Goal: Book appointment/travel/reservation

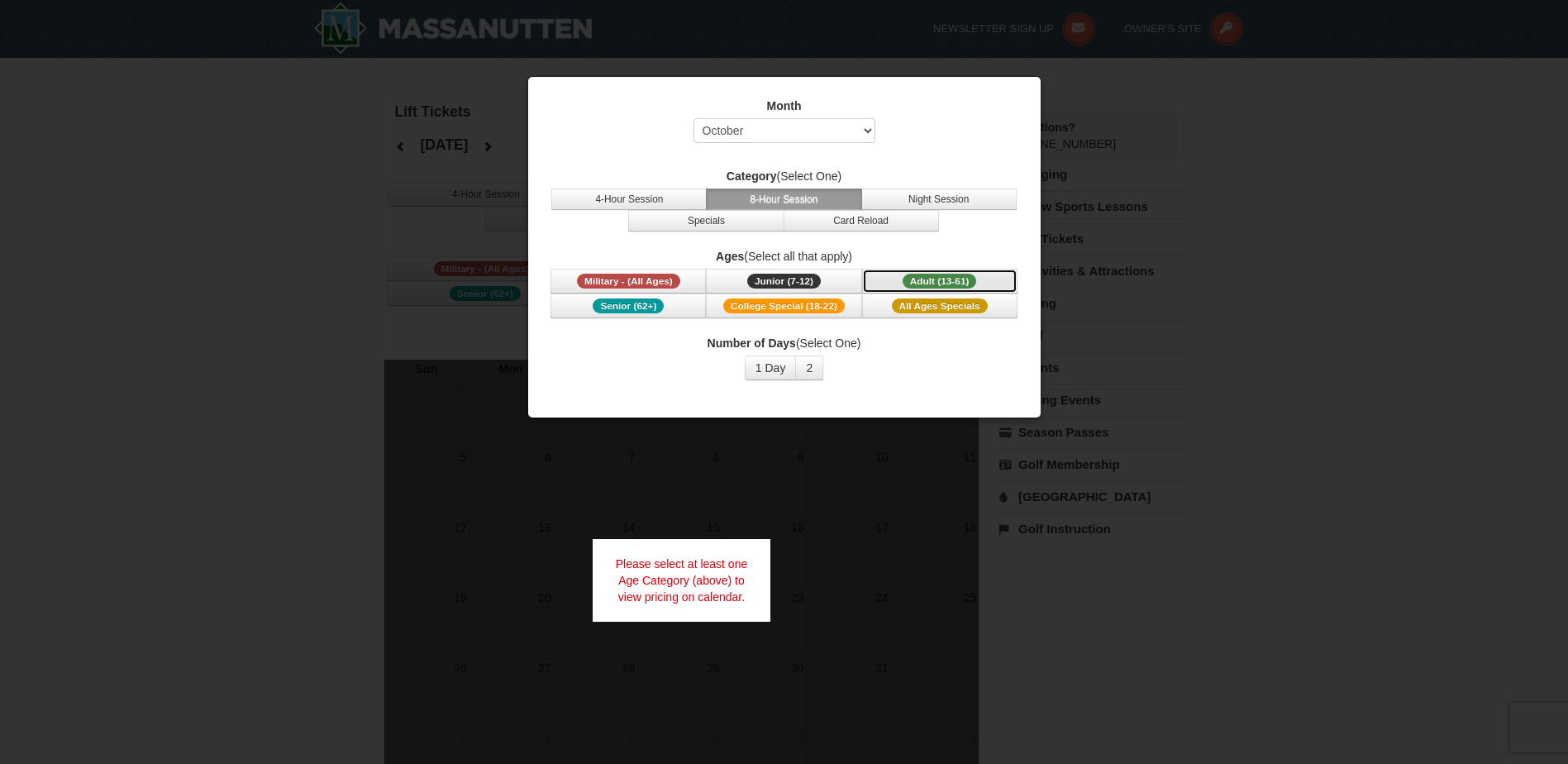
click at [931, 285] on span "Adult (13-61)" at bounding box center [940, 281] width 74 height 15
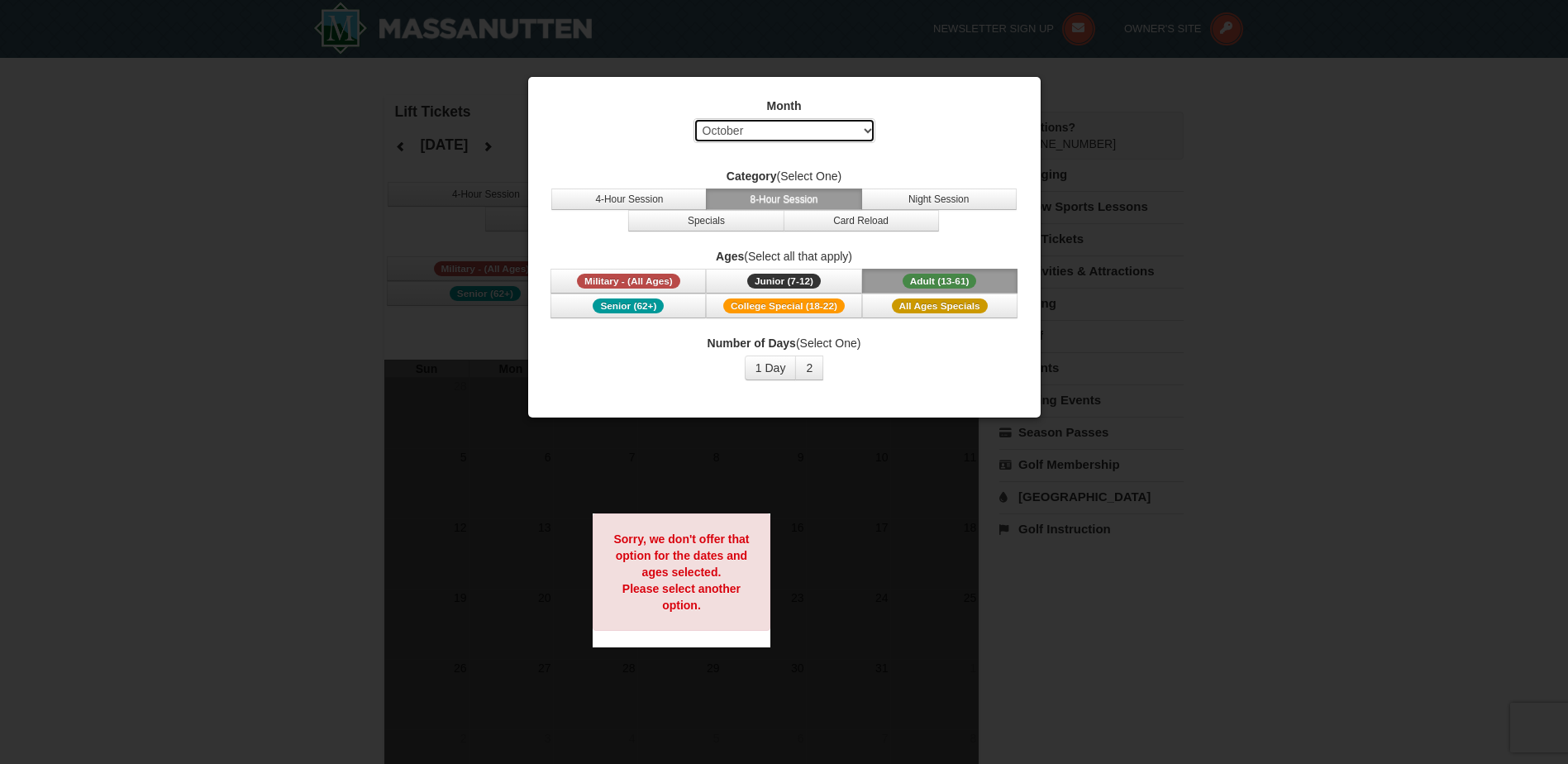
click at [847, 136] on select "Select October November December January February March April May June July Aug…" at bounding box center [784, 130] width 182 height 25
click at [693, 118] on select "Select October November December January February March April May June July Aug…" at bounding box center [784, 130] width 182 height 25
click at [777, 123] on select "Select October November December January February March April May June July Aug…" at bounding box center [784, 130] width 182 height 25
select select "12"
click at [693, 118] on select "Select October November December January February March April May June July Aug…" at bounding box center [784, 130] width 182 height 25
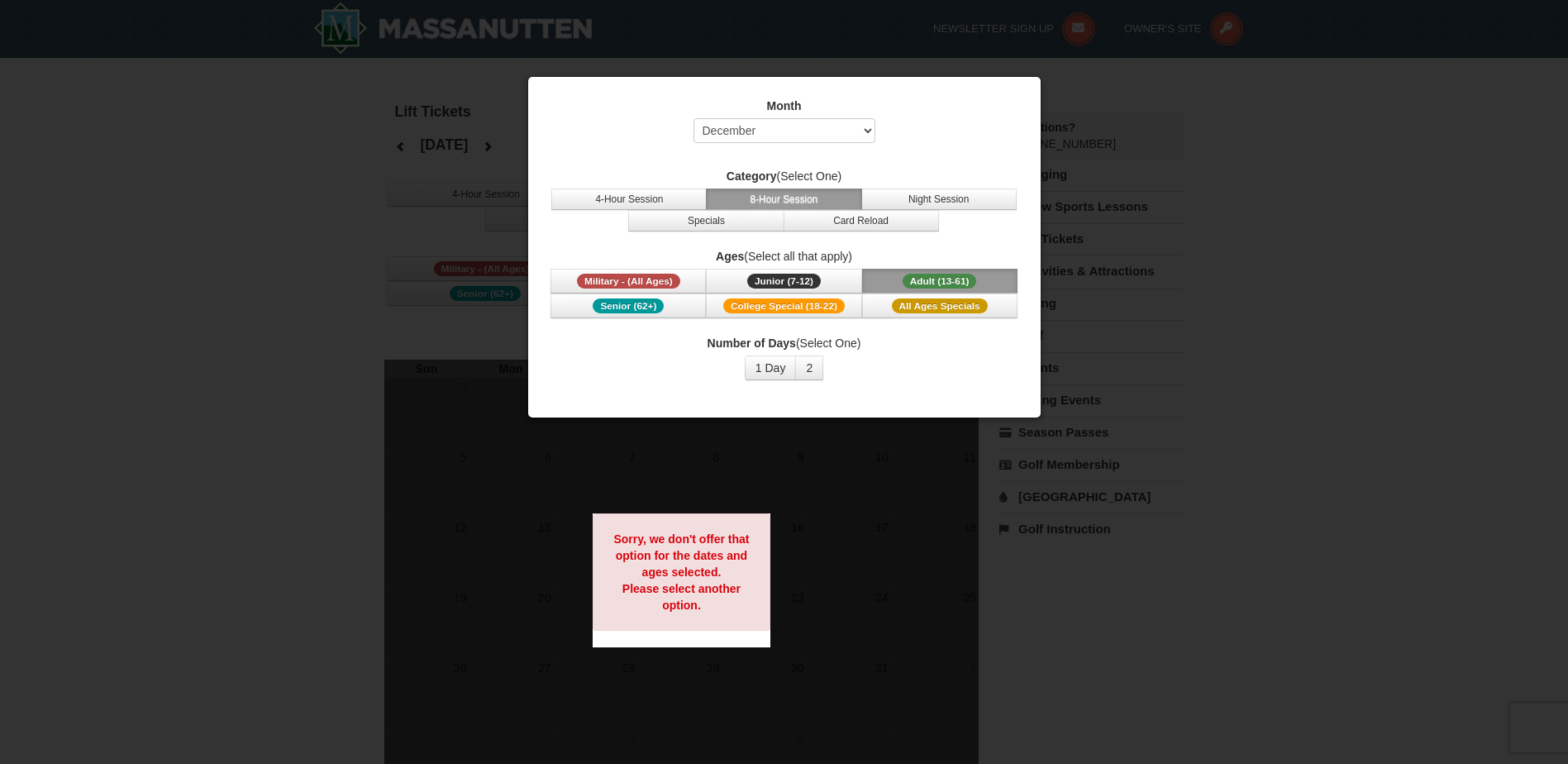
click at [951, 283] on span "Adult (13-61)" at bounding box center [940, 281] width 74 height 15
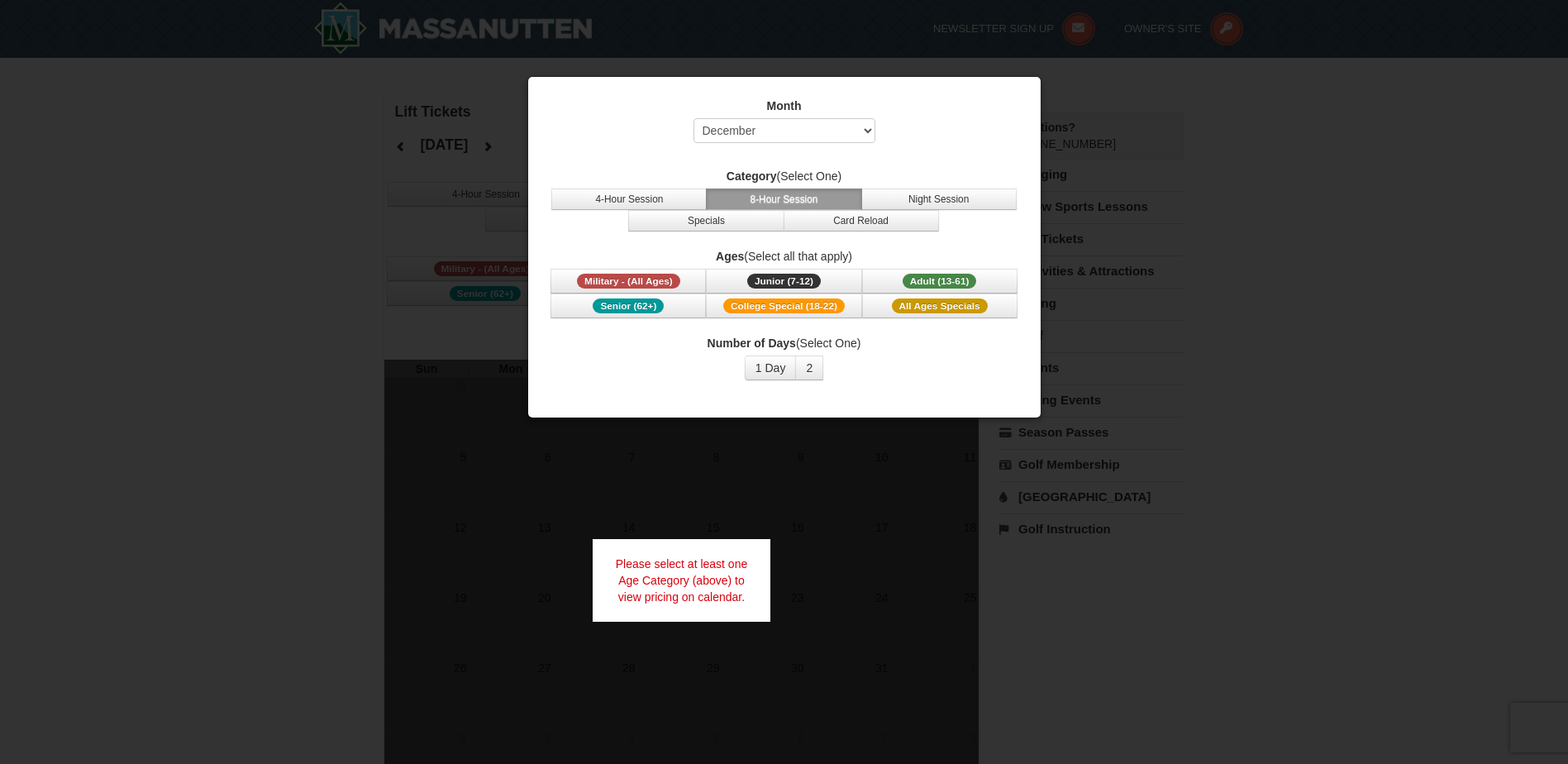
click at [790, 264] on label "Ages (Select all that apply)" at bounding box center [785, 257] width 471 height 17
click at [780, 282] on span "Junior (7-12)" at bounding box center [784, 281] width 73 height 15
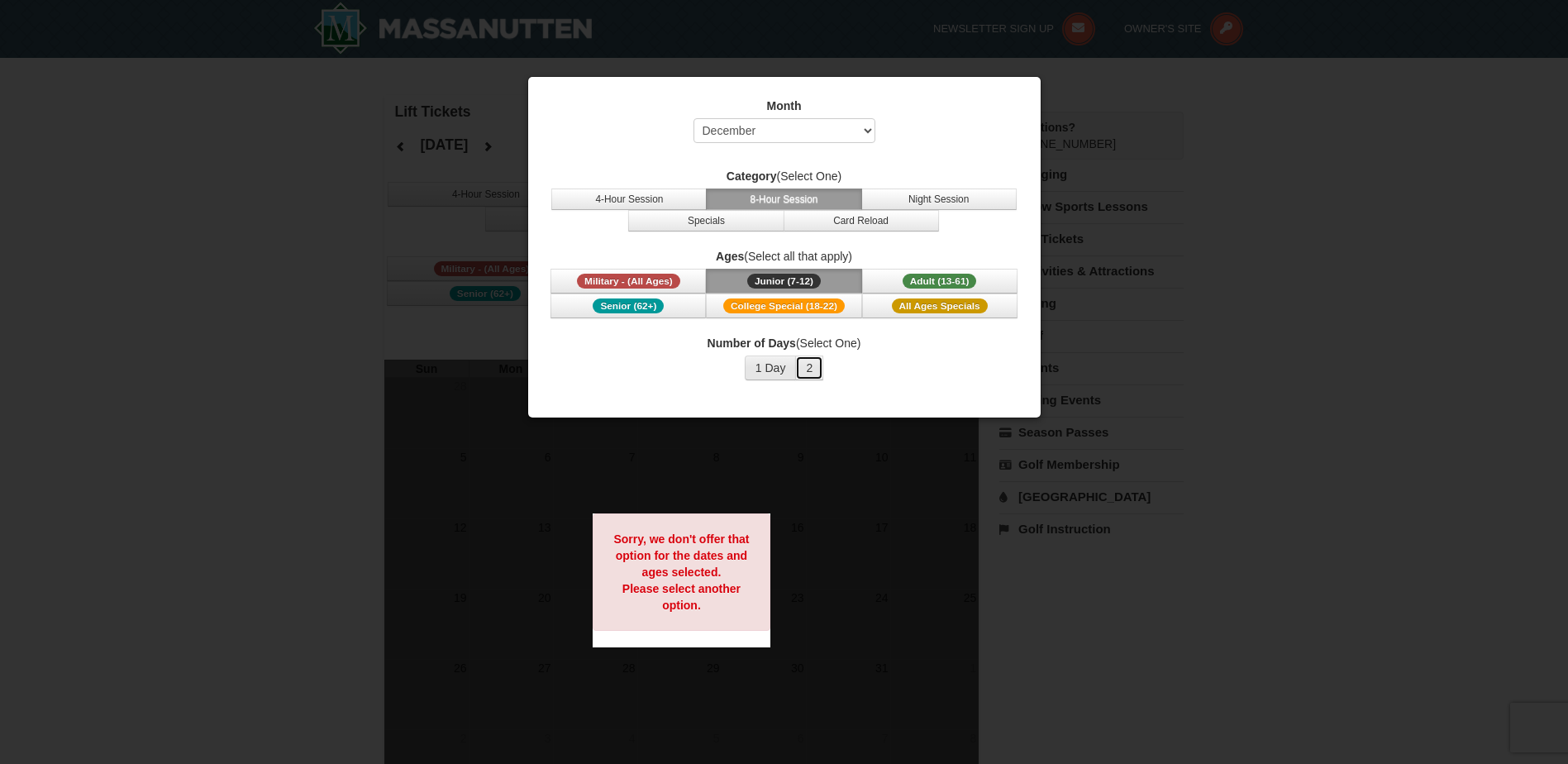
drag, startPoint x: 816, startPoint y: 367, endPoint x: 767, endPoint y: 370, distance: 49.1
click at [767, 370] on span "1 Day 2 3 4 5 6 7 8 9 10 11 12 13 14 15" at bounding box center [784, 368] width 79 height 25
click at [767, 370] on button "1 Day" at bounding box center [770, 368] width 52 height 25
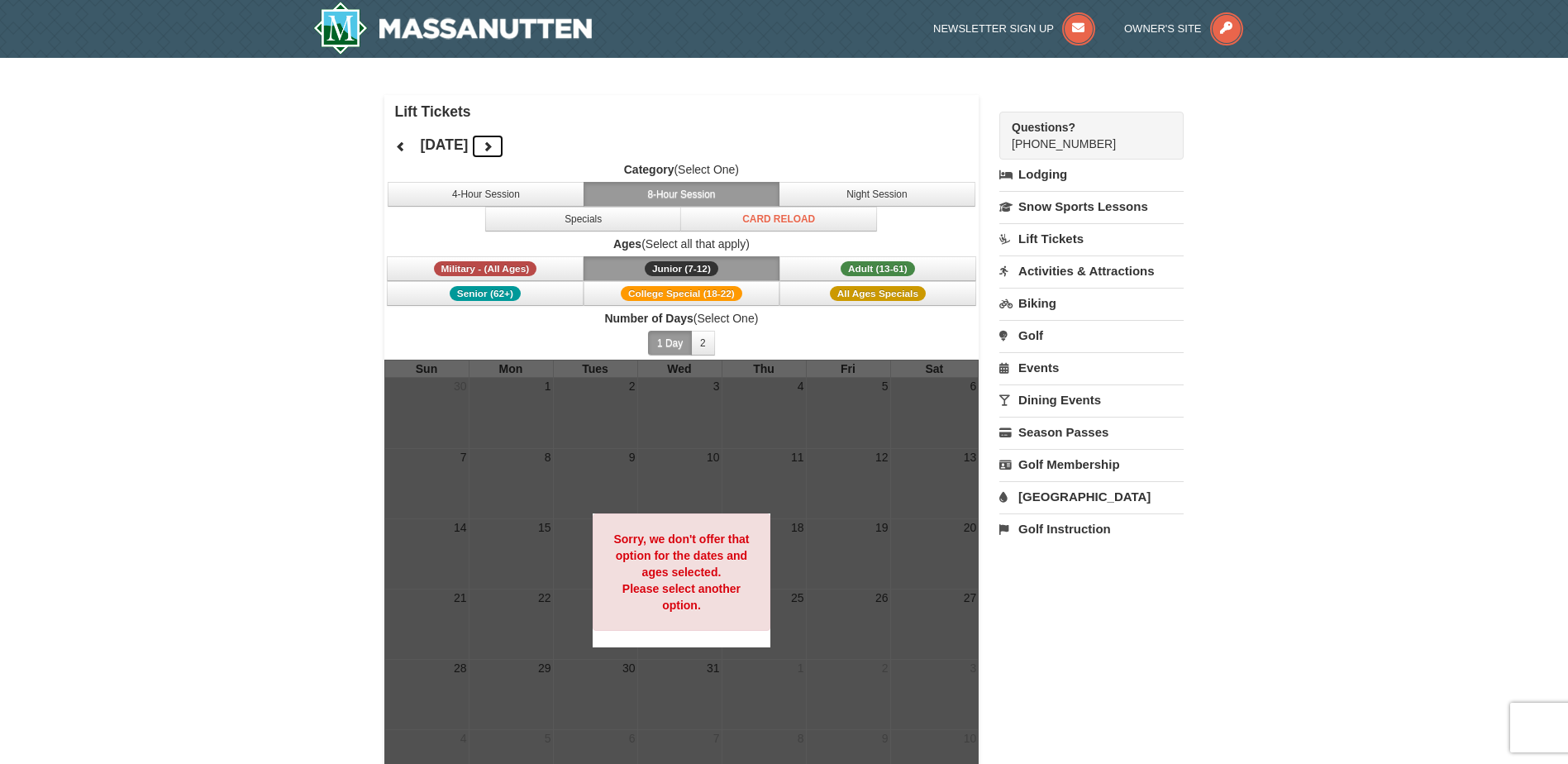
click at [493, 147] on icon at bounding box center [488, 146] width 12 height 12
click at [549, 147] on div "[DATE] Category (Select One) 4-Hour Session 8-Hour Session Night Session Specia…" at bounding box center [681, 244] width 595 height 231
click at [400, 150] on icon at bounding box center [401, 146] width 12 height 12
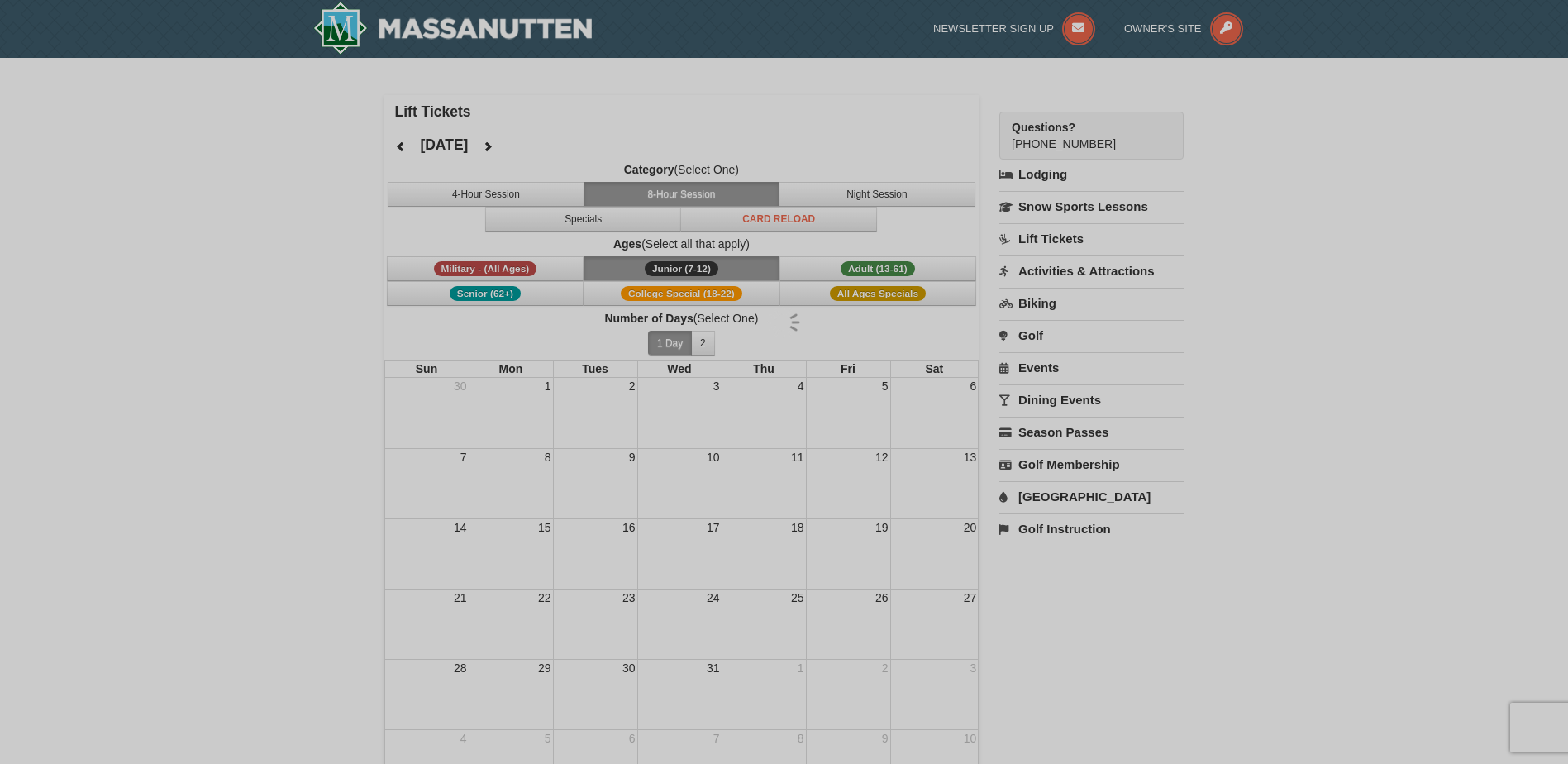
click at [400, 150] on div at bounding box center [784, 382] width 1568 height 764
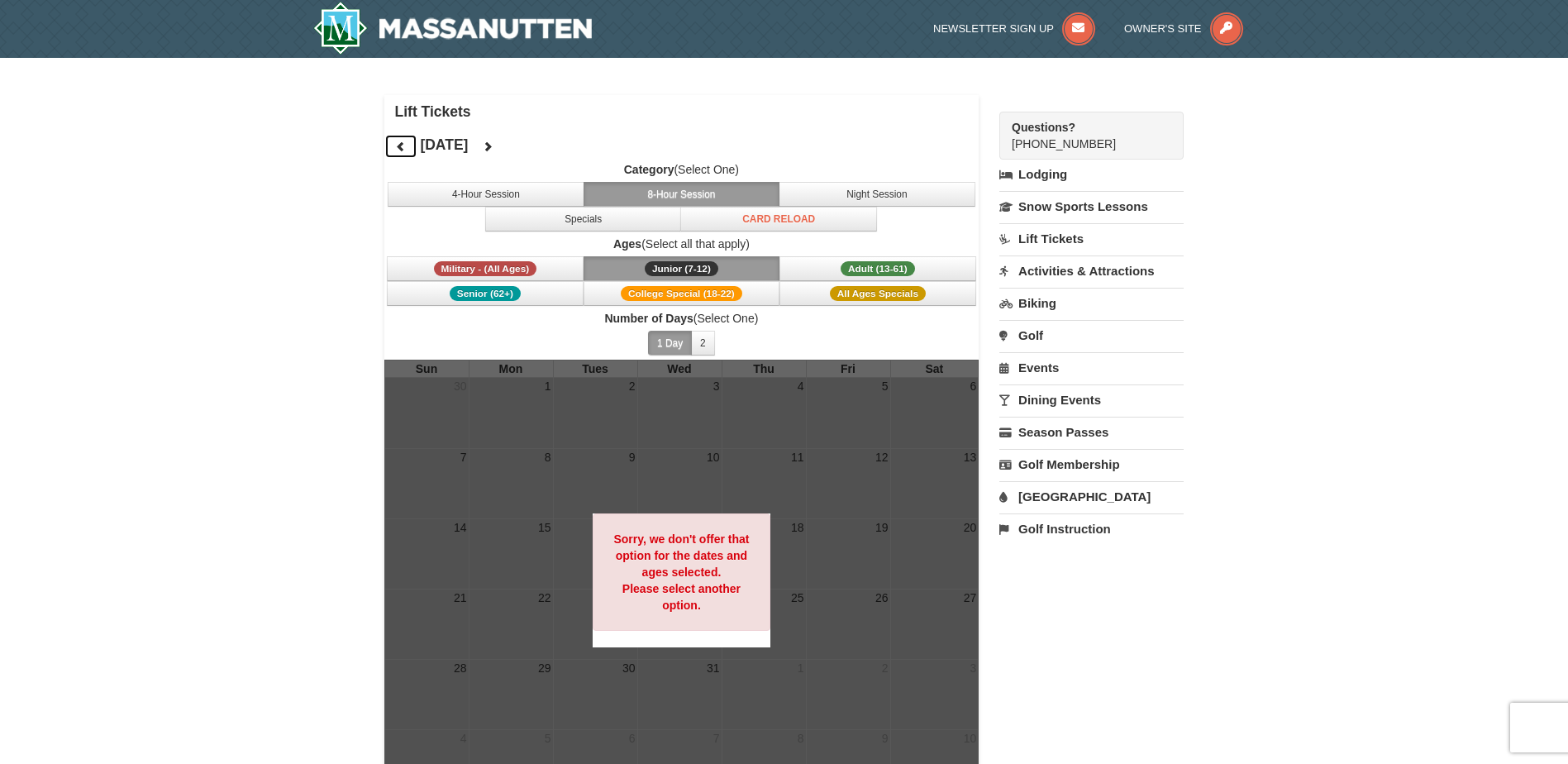
click at [400, 150] on icon at bounding box center [401, 146] width 12 height 12
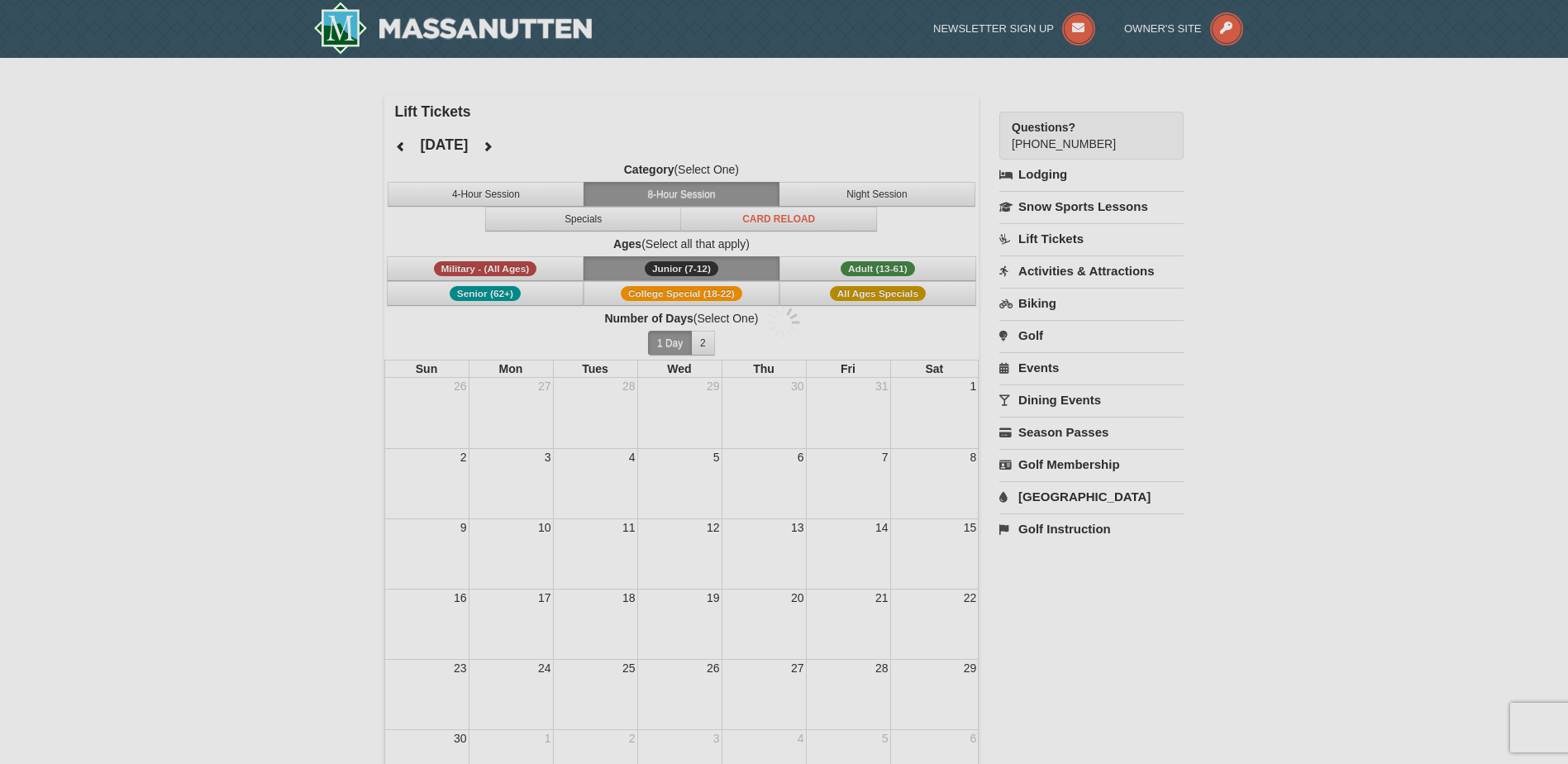
click at [400, 150] on div at bounding box center [784, 382] width 1568 height 764
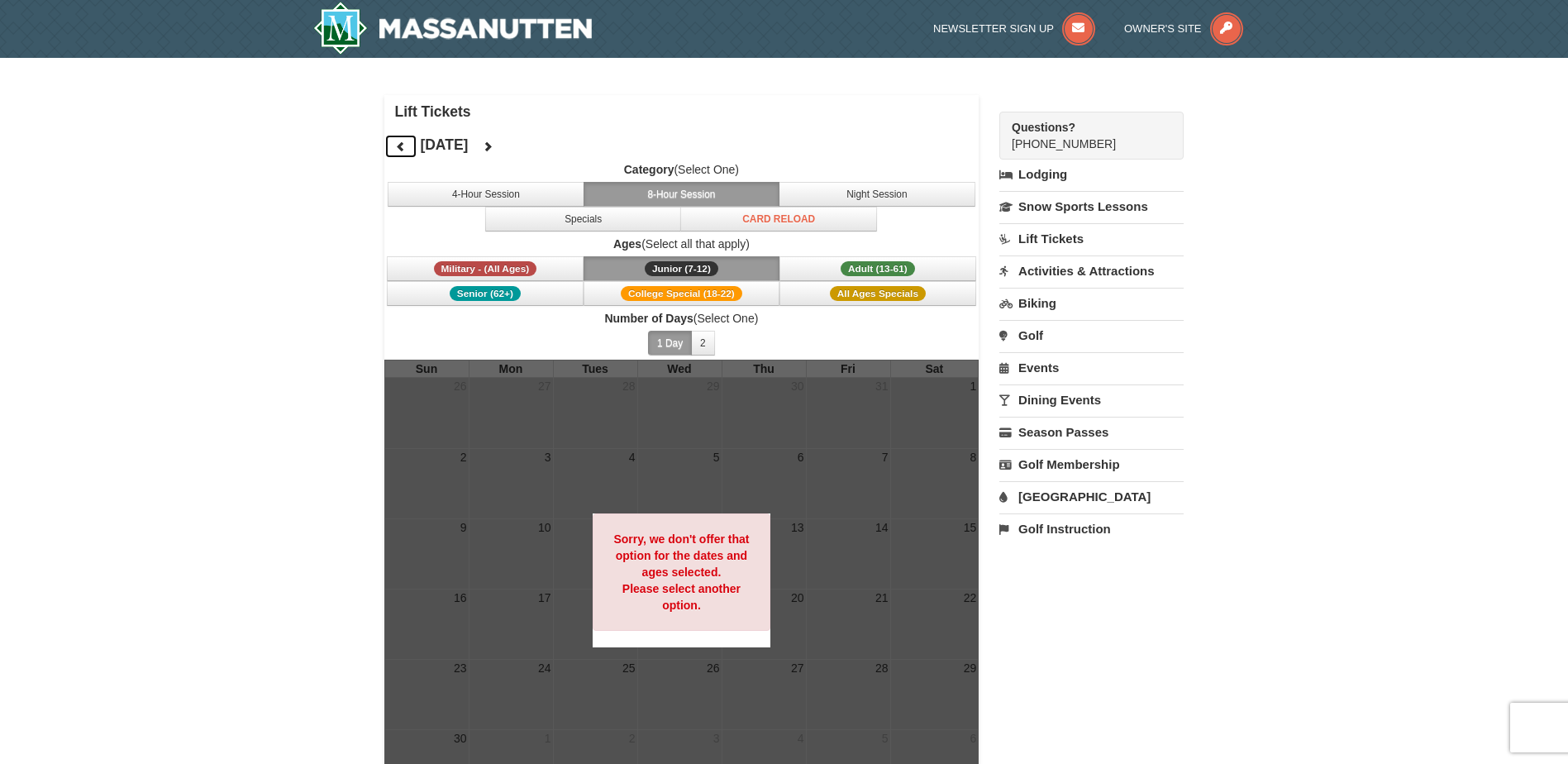
click at [400, 150] on icon at bounding box center [401, 146] width 12 height 12
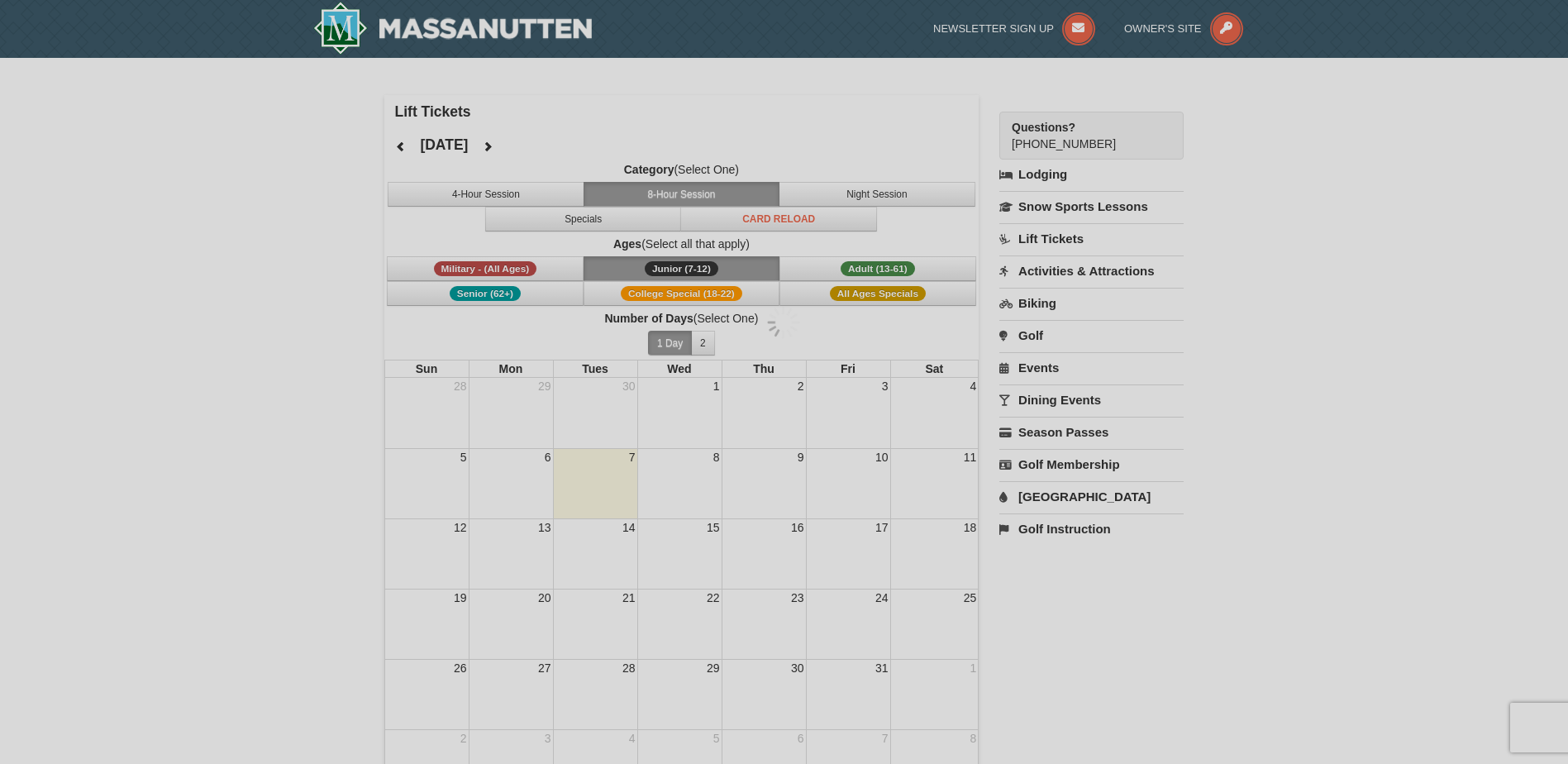
click at [400, 150] on div at bounding box center [784, 382] width 1568 height 764
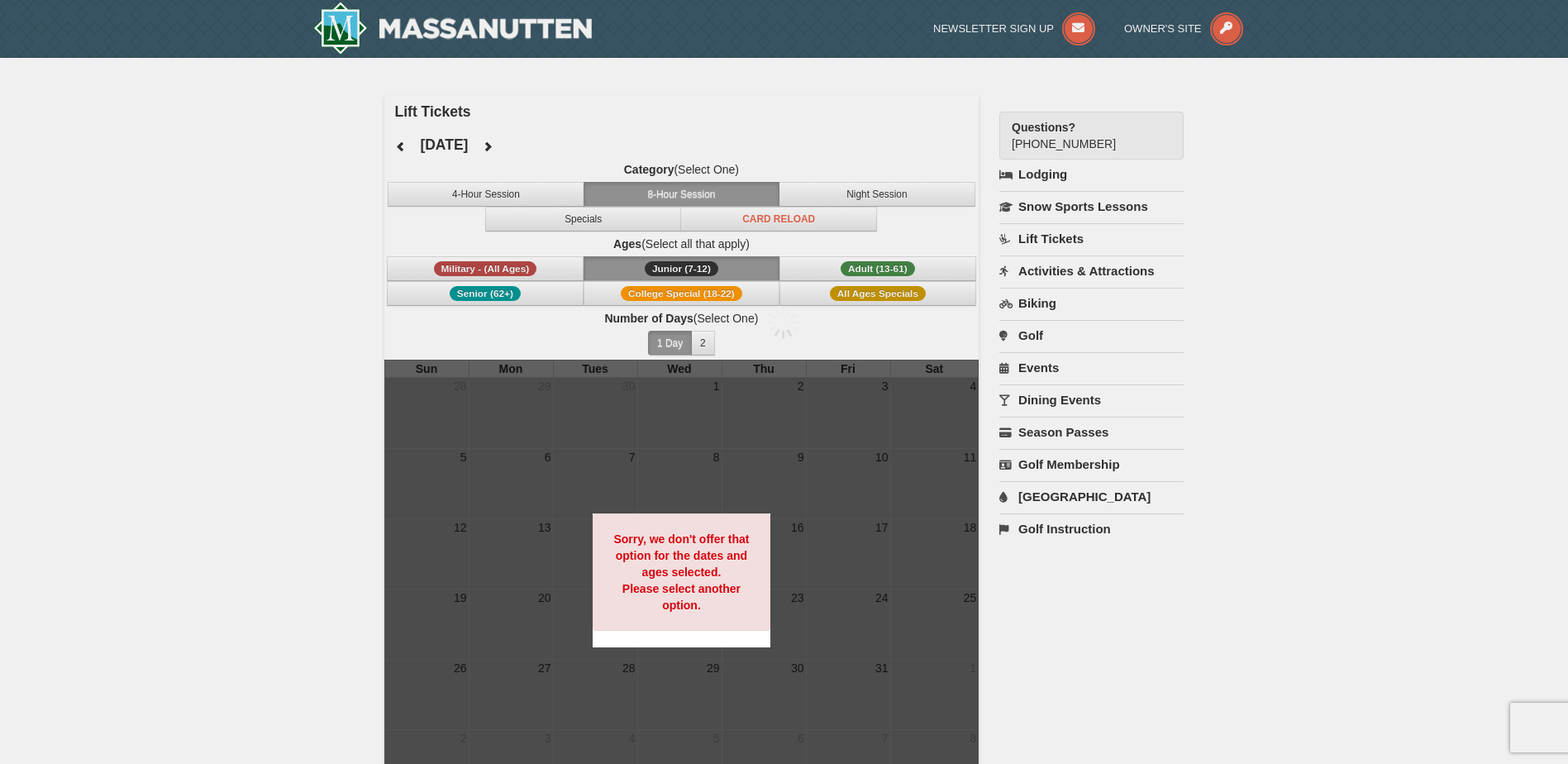
click at [400, 150] on div at bounding box center [784, 382] width 1568 height 764
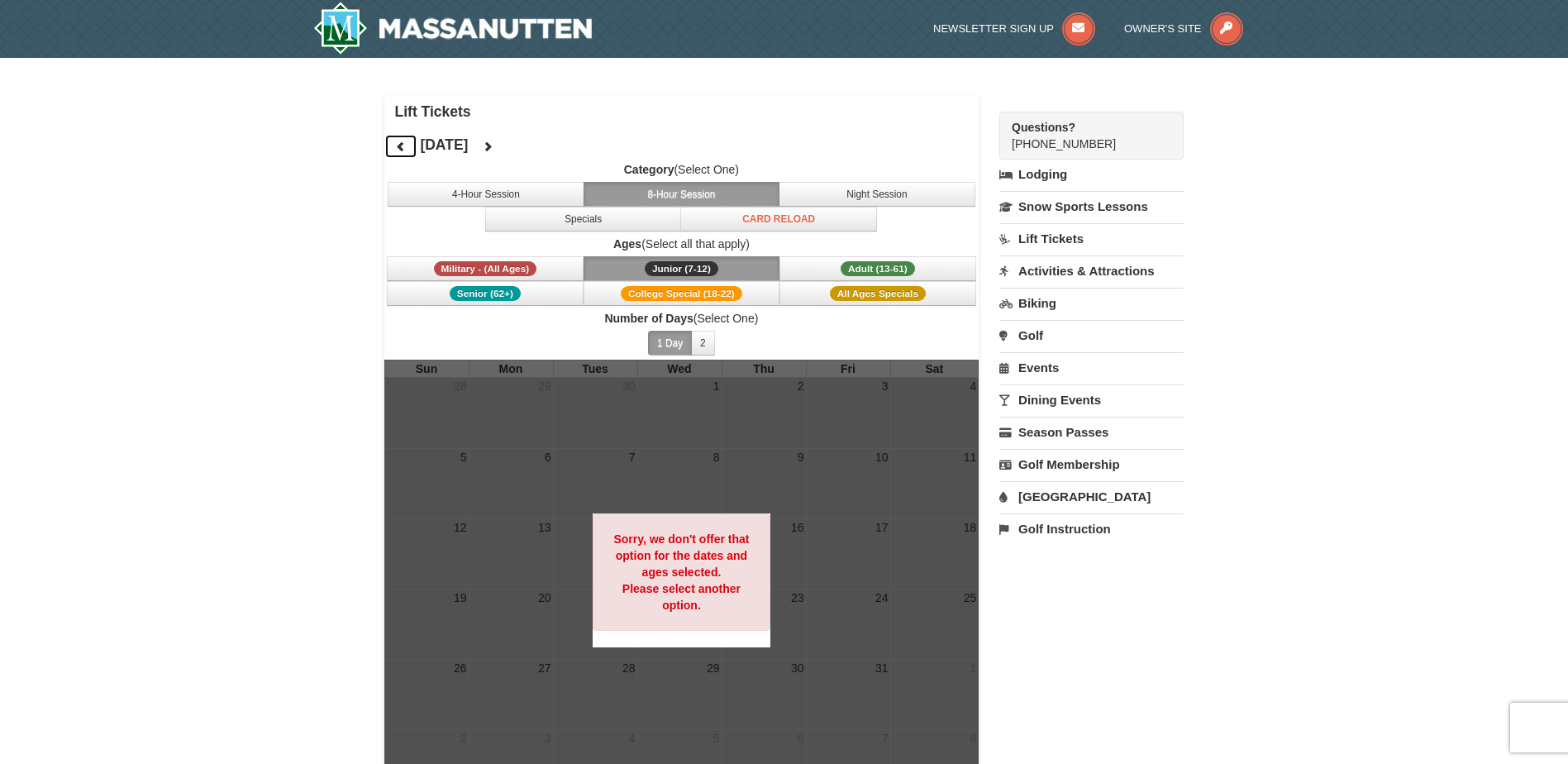
click at [400, 150] on icon at bounding box center [401, 146] width 12 height 12
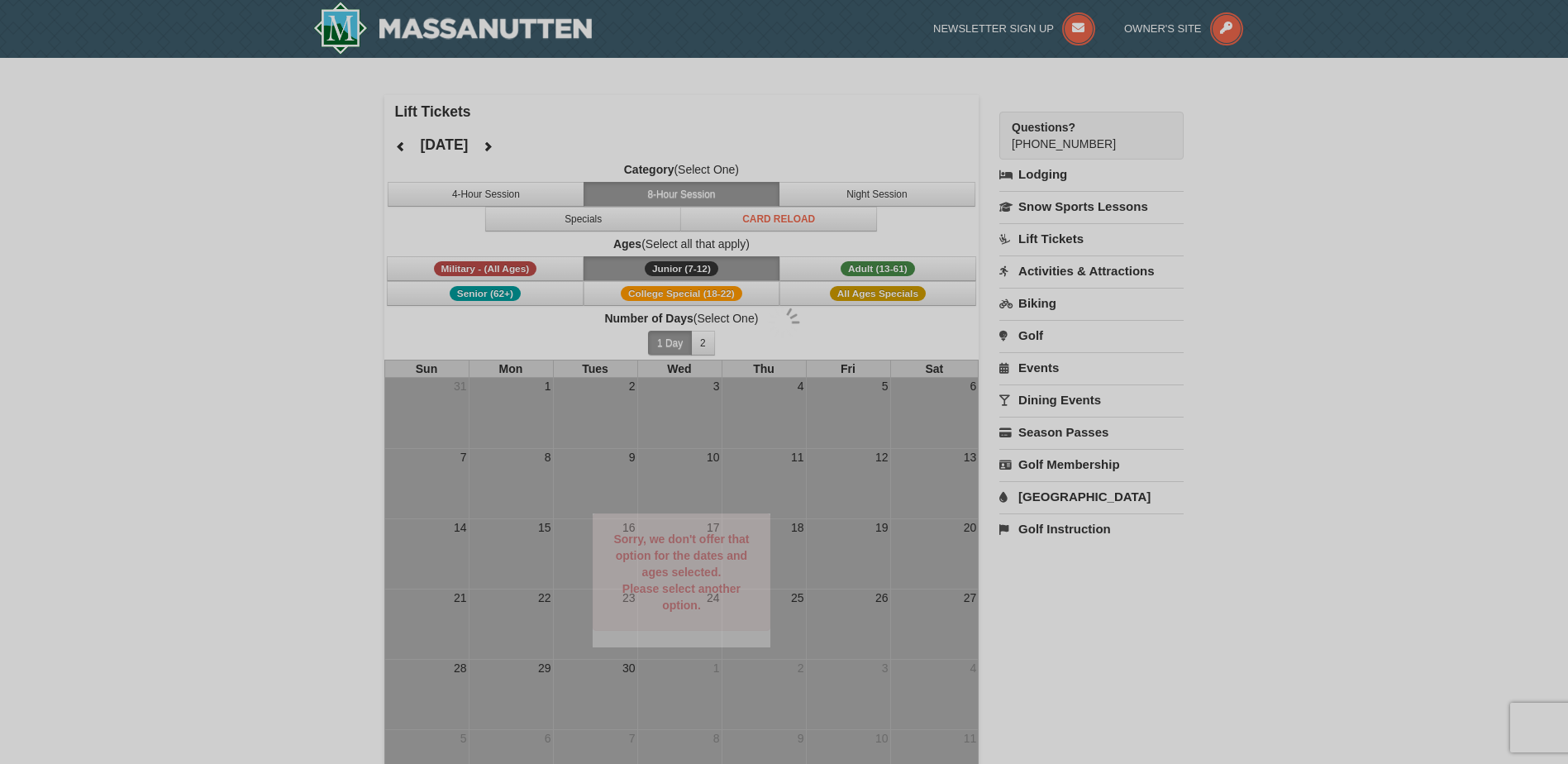
click at [400, 150] on div at bounding box center [784, 382] width 1568 height 764
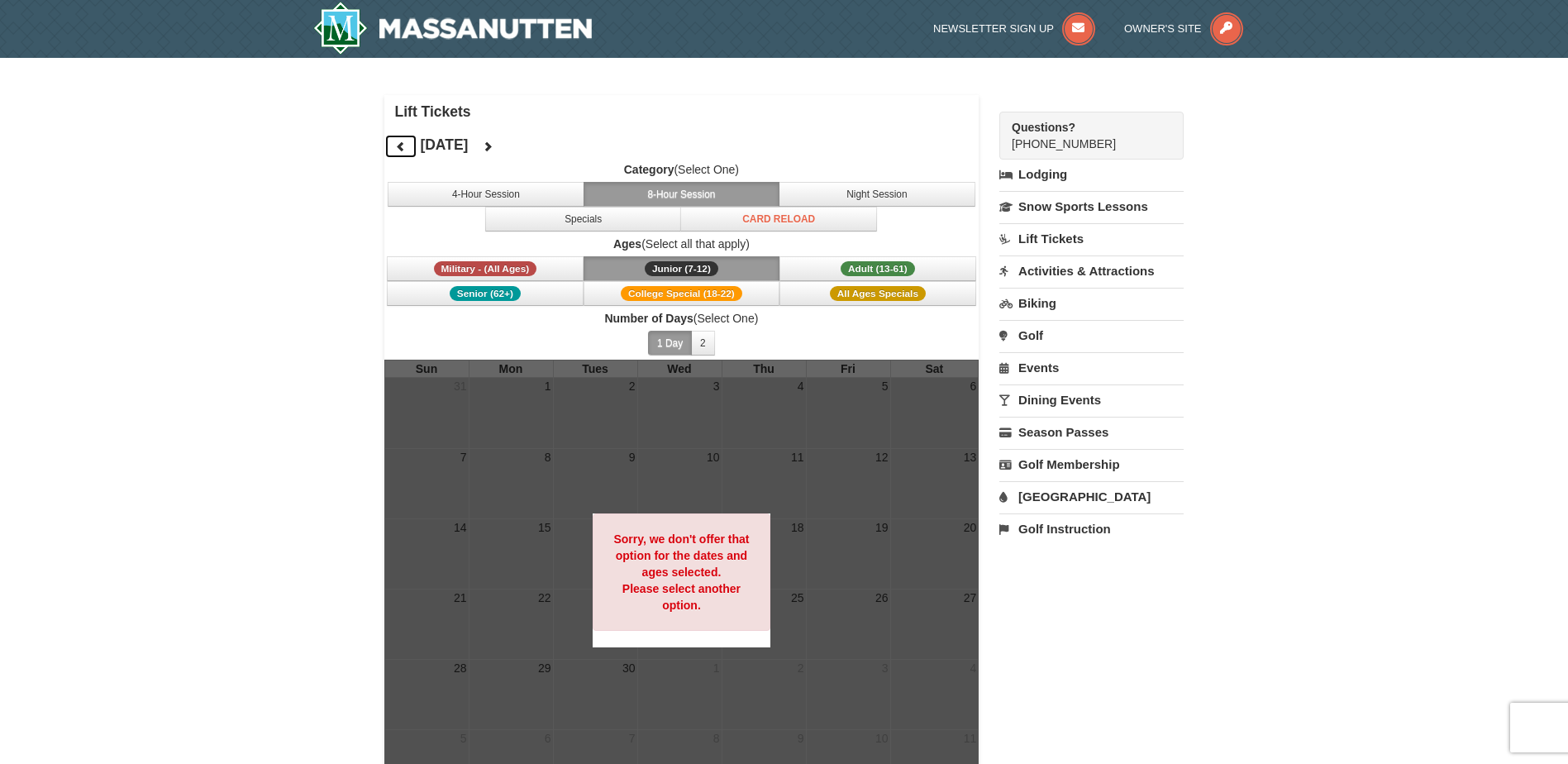
click at [400, 150] on icon at bounding box center [401, 146] width 12 height 12
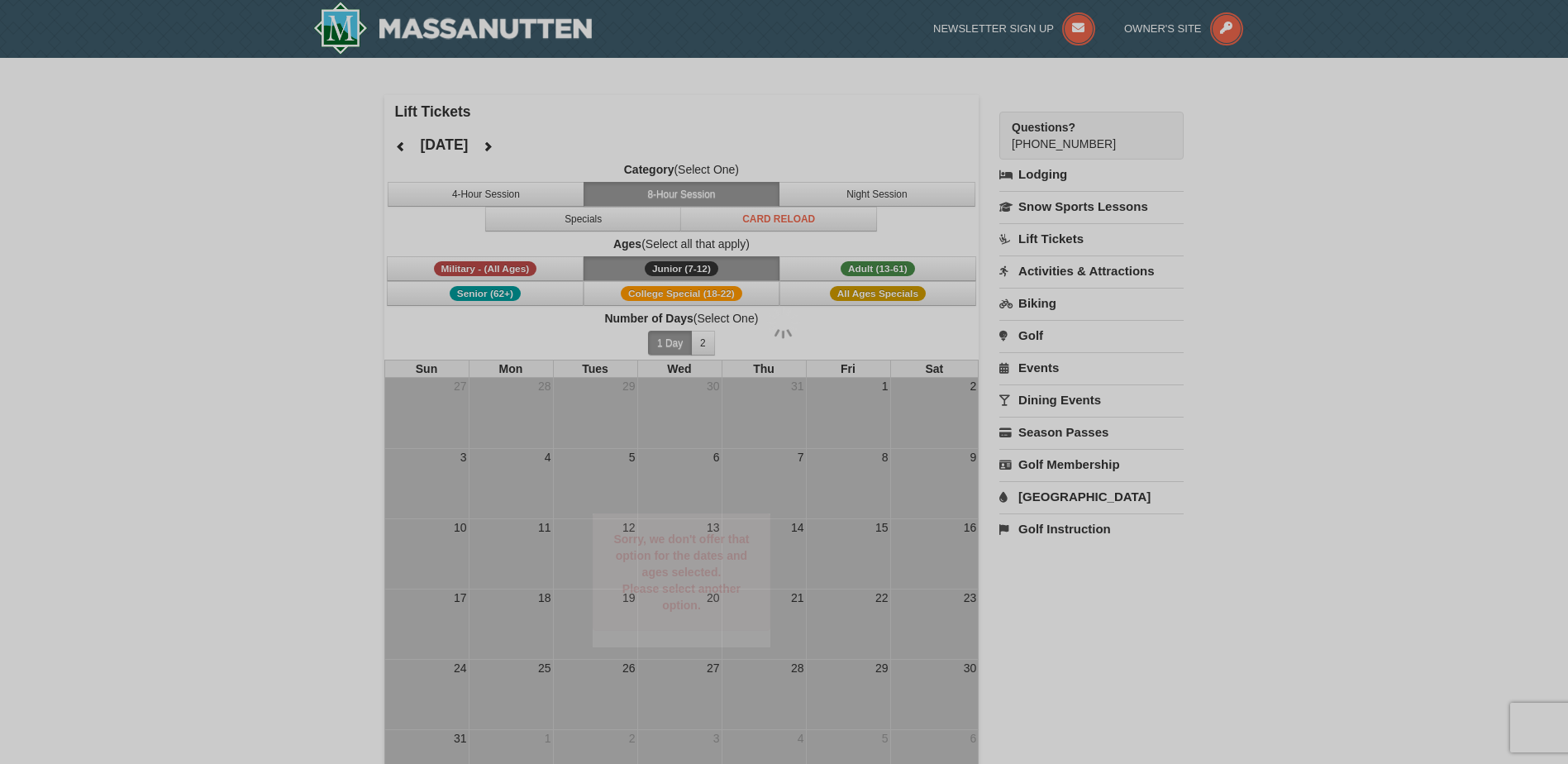
click at [400, 150] on div at bounding box center [784, 382] width 1568 height 764
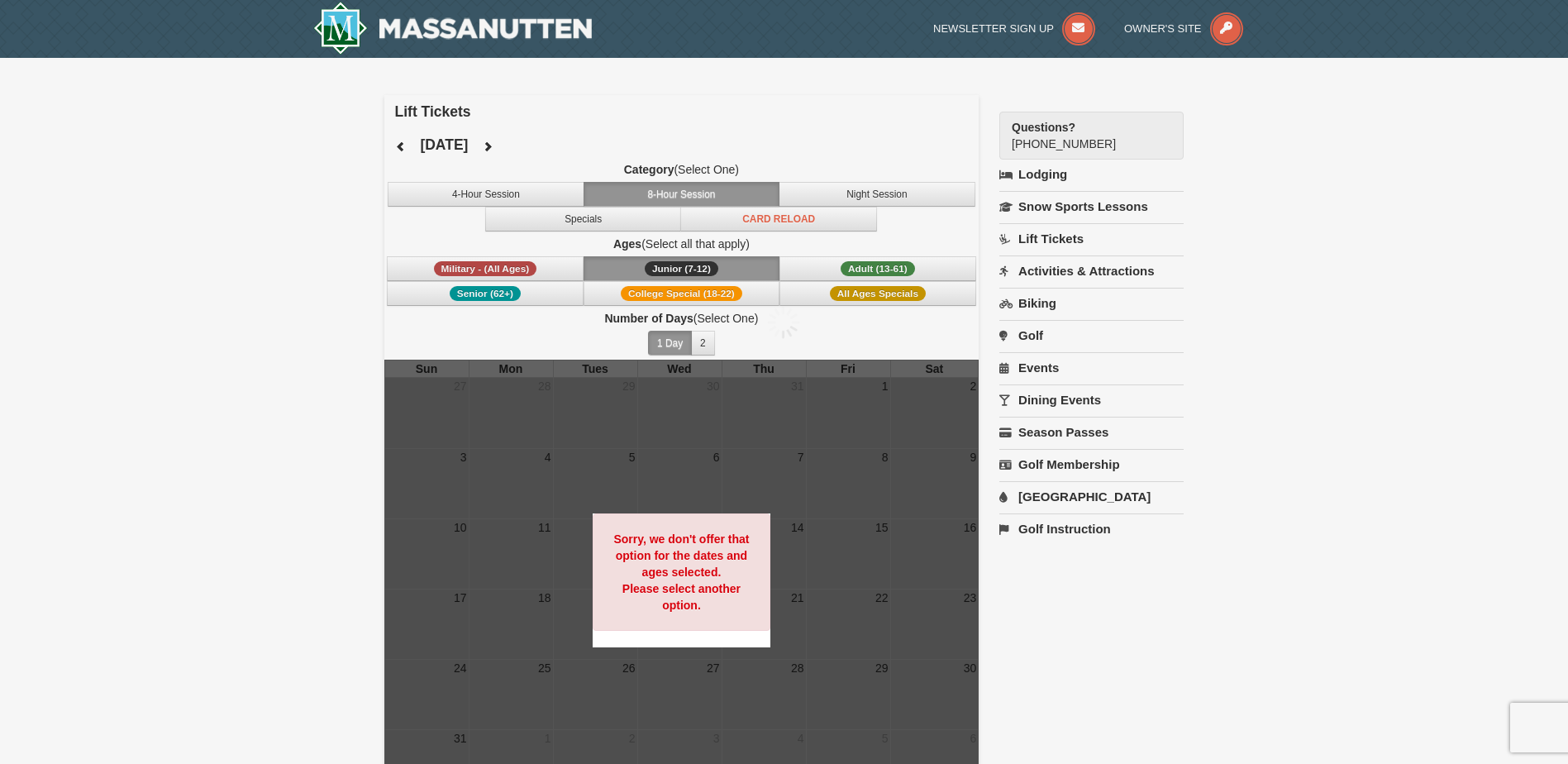
click at [400, 150] on div at bounding box center [784, 382] width 1568 height 764
click at [400, 150] on icon at bounding box center [401, 146] width 12 height 12
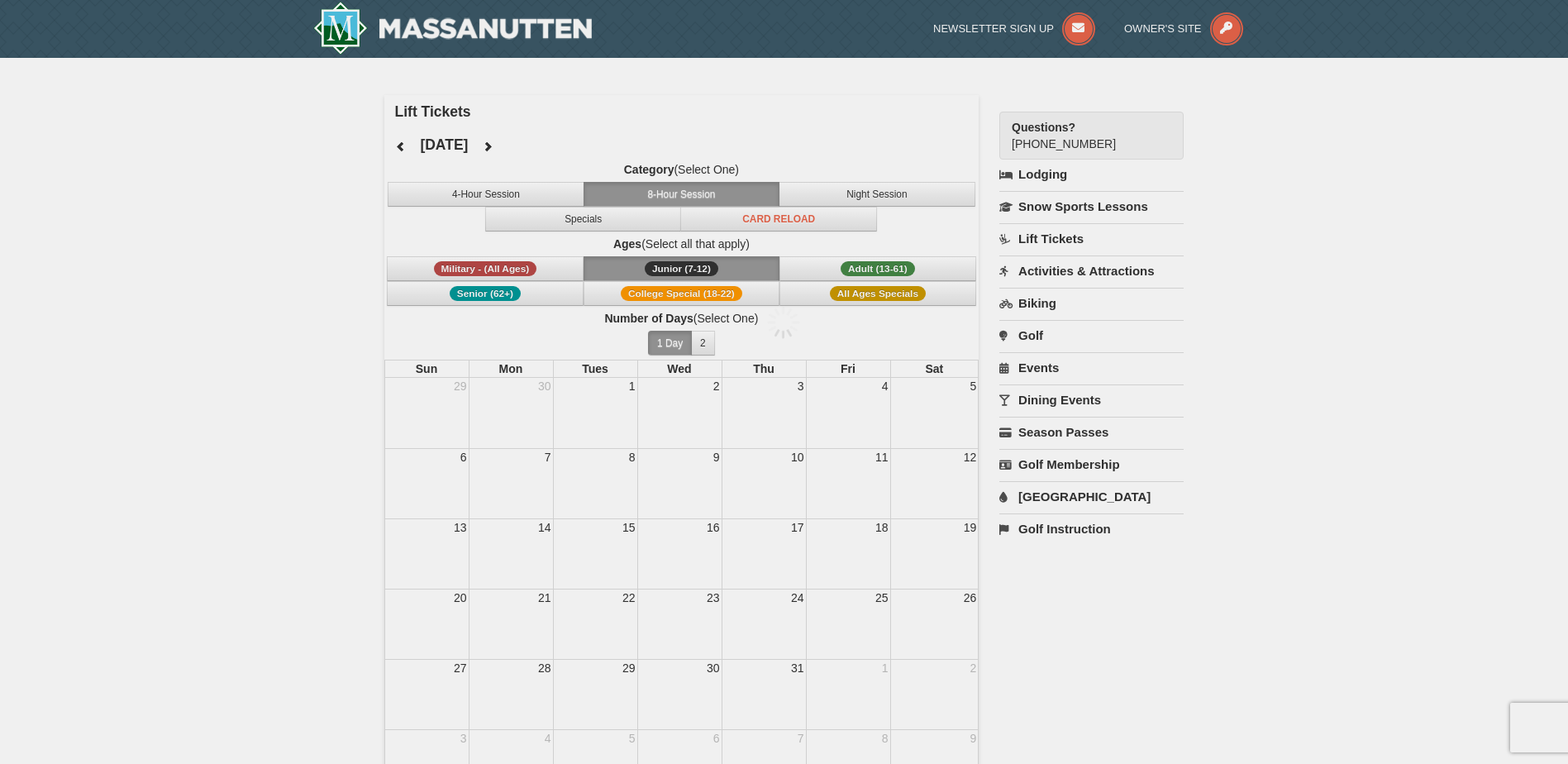
click at [400, 150] on div at bounding box center [784, 382] width 1568 height 764
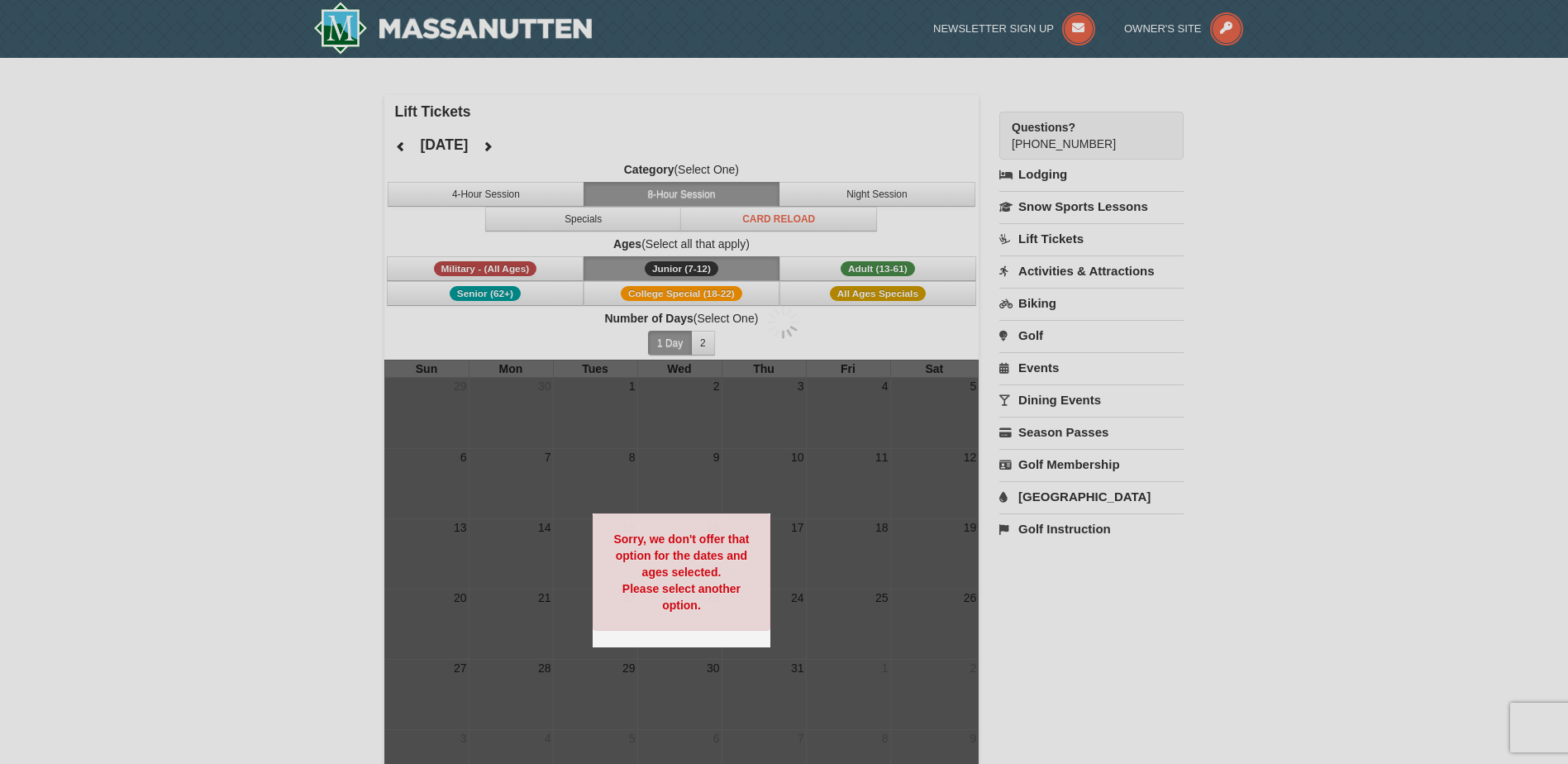
click at [400, 150] on div at bounding box center [784, 382] width 1568 height 764
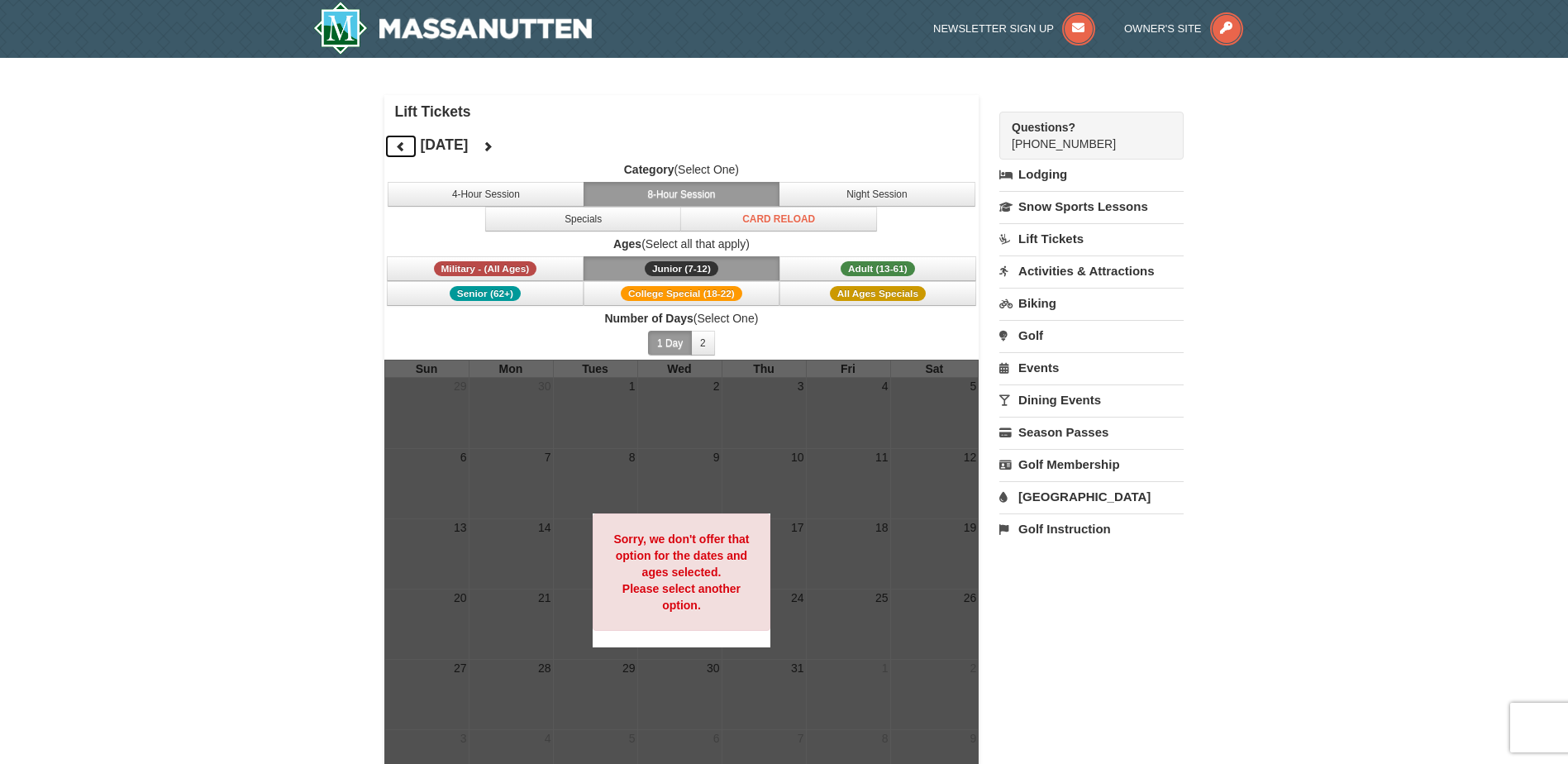
click at [400, 150] on icon at bounding box center [401, 146] width 12 height 12
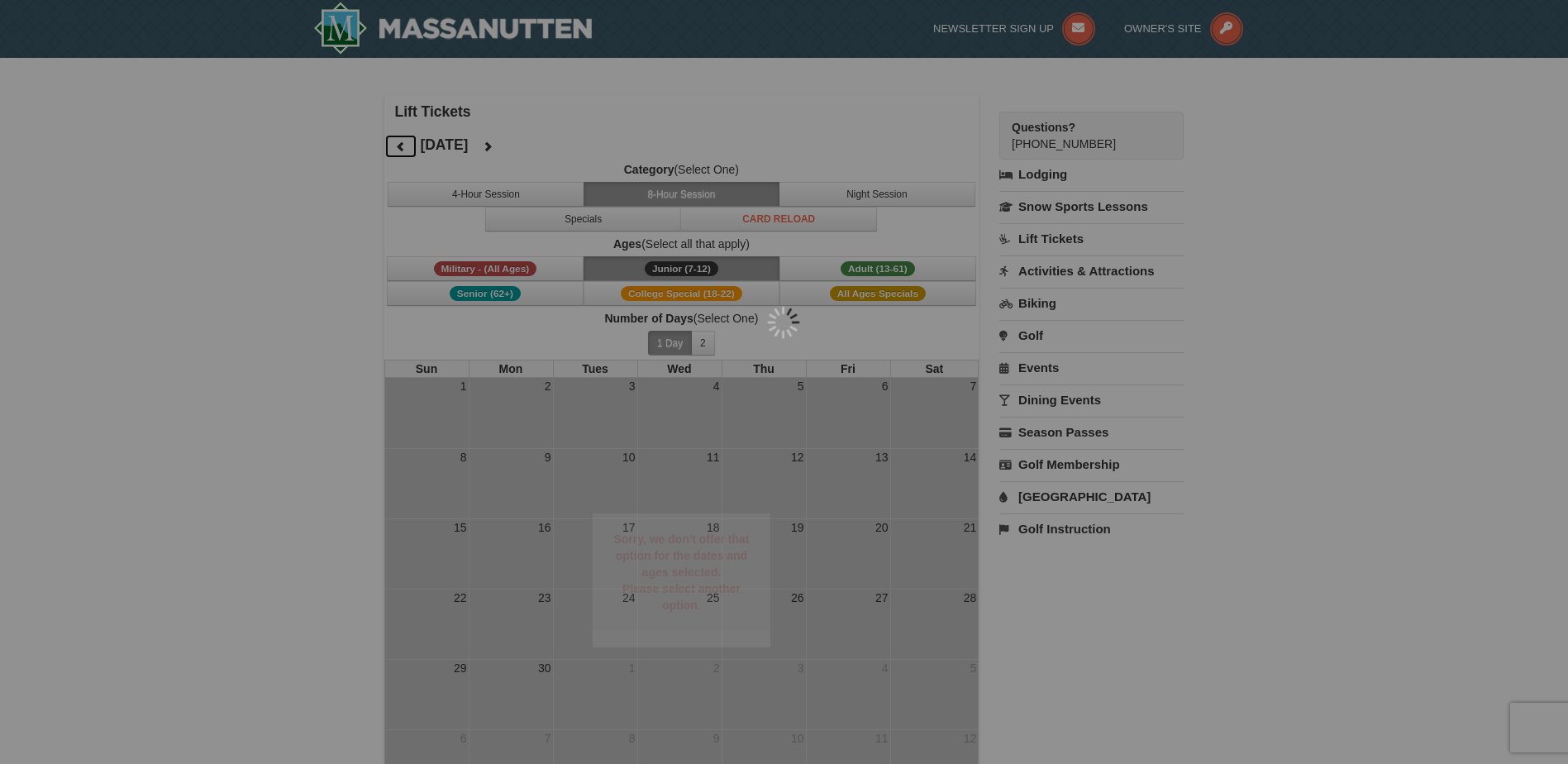
click at [400, 150] on div at bounding box center [784, 382] width 1568 height 764
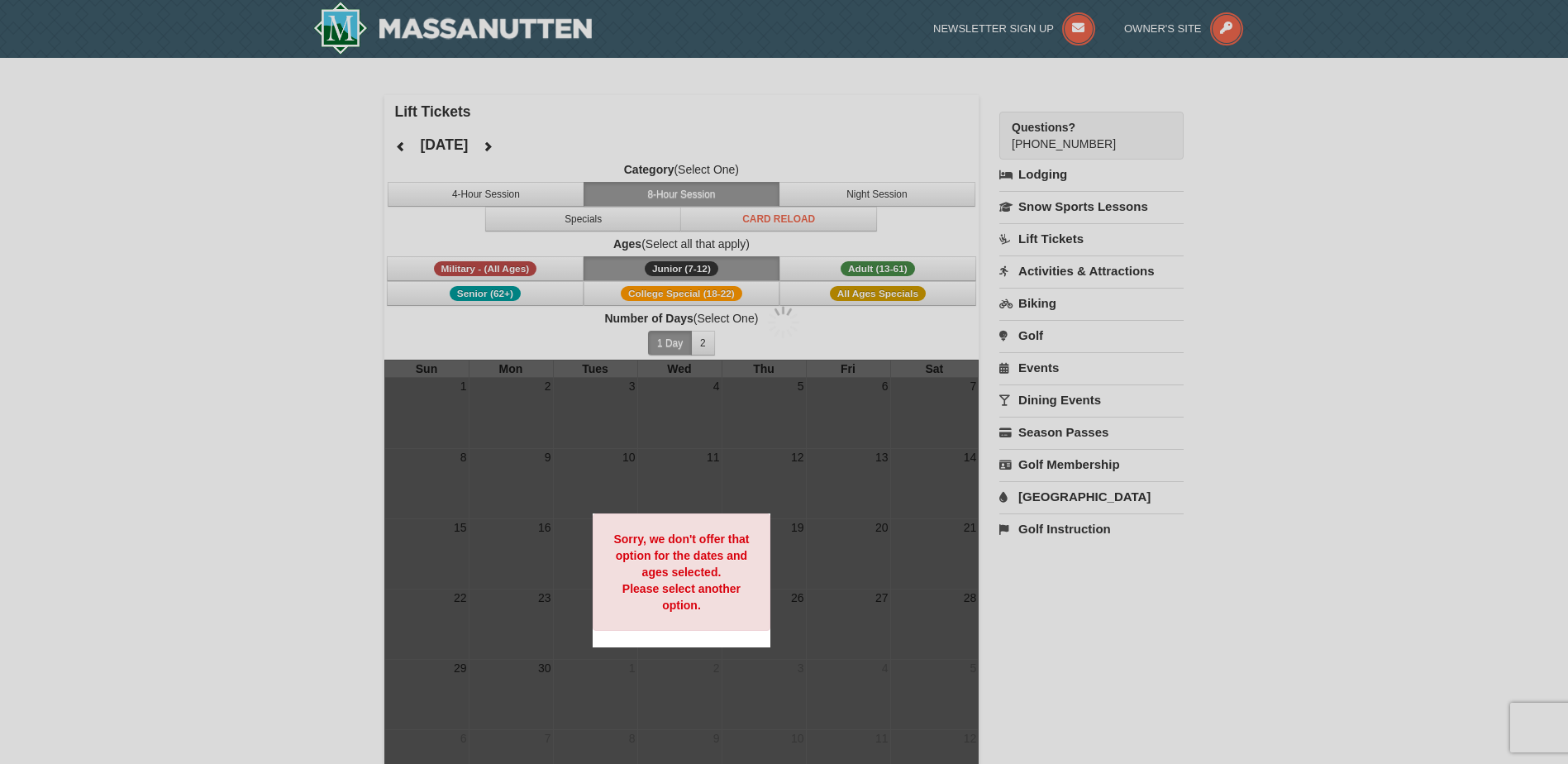
click at [400, 150] on div at bounding box center [784, 382] width 1568 height 764
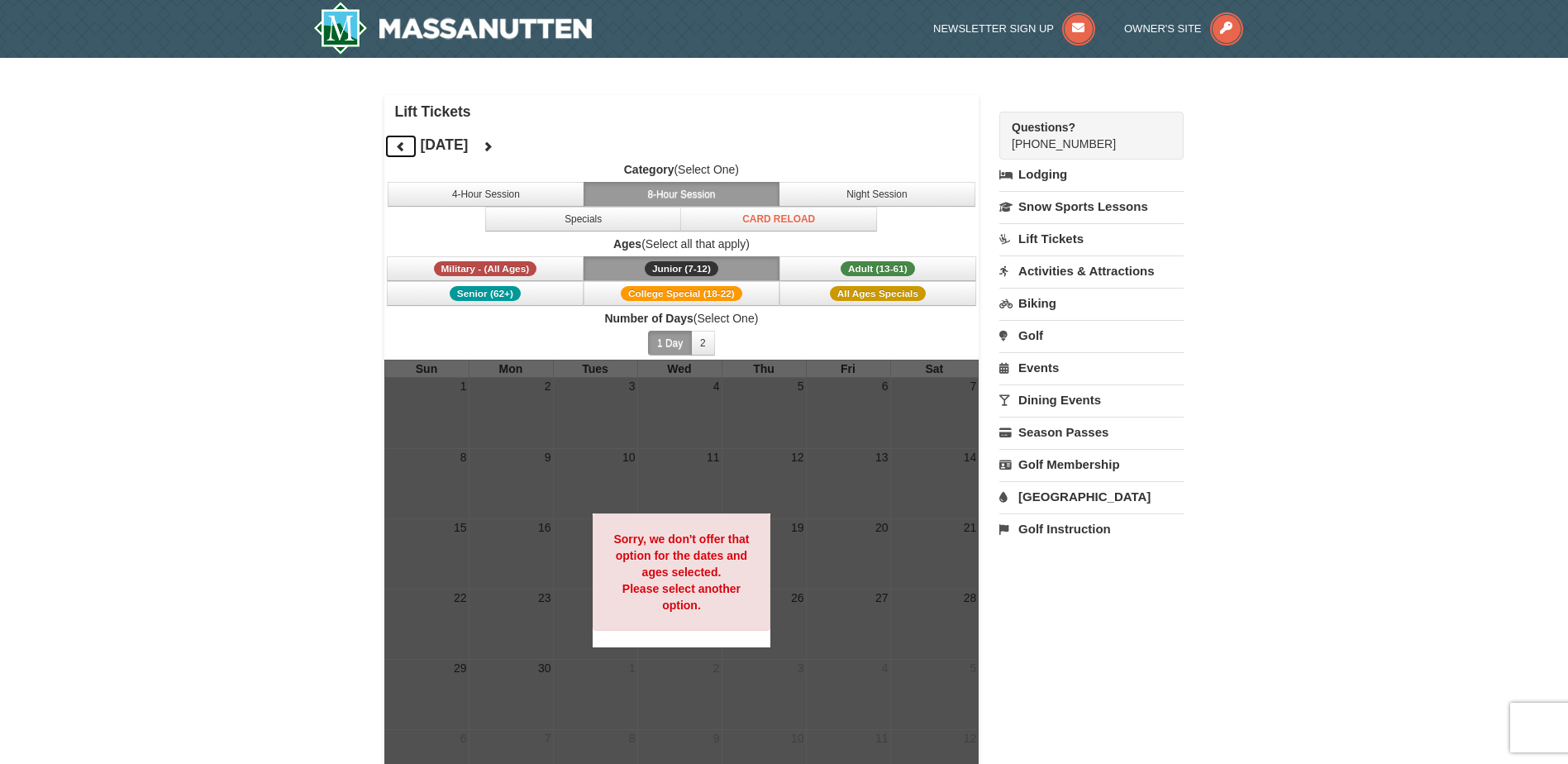
click at [400, 150] on icon at bounding box center [401, 146] width 12 height 12
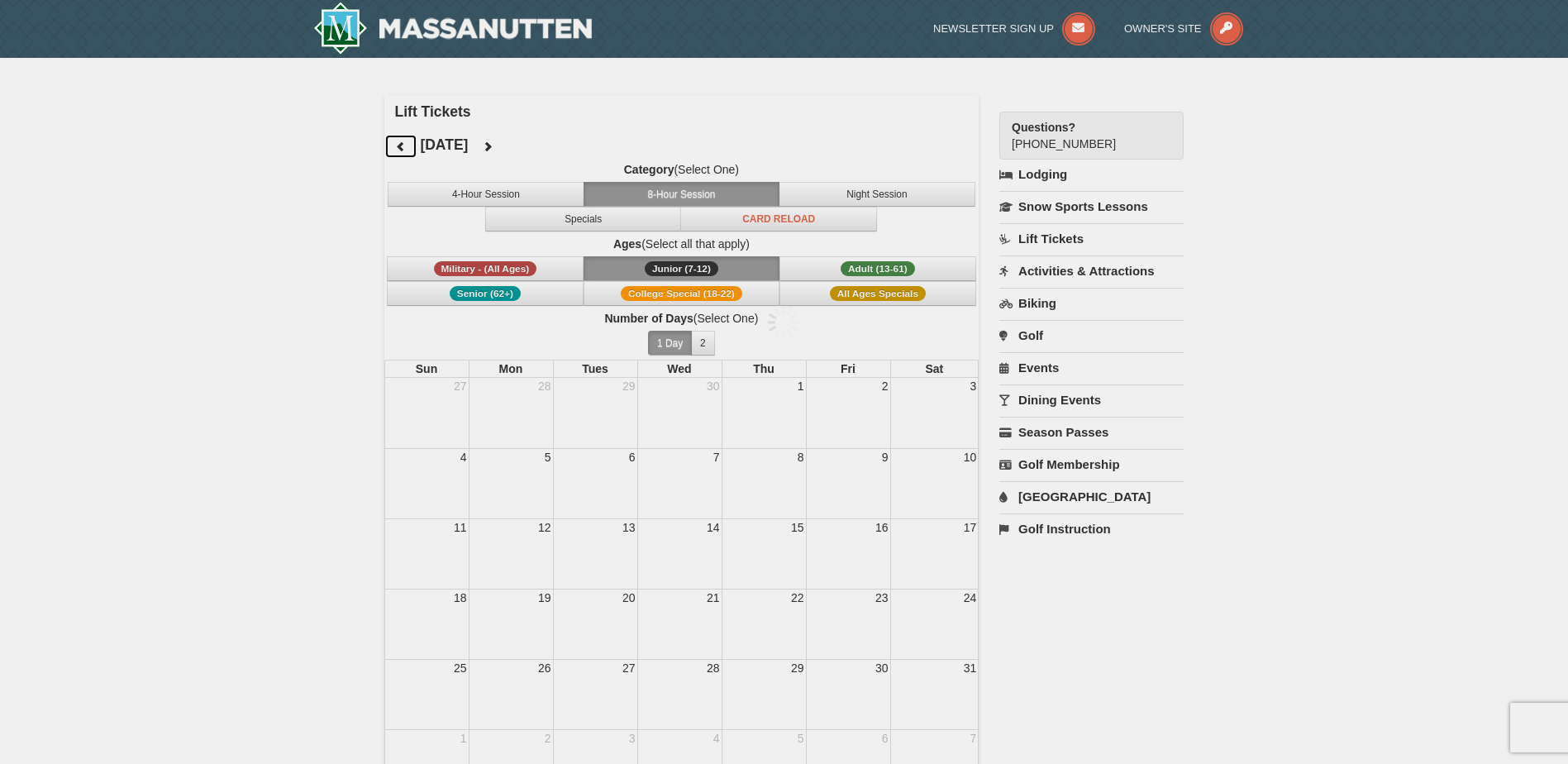
click at [400, 150] on div at bounding box center [784, 382] width 1568 height 764
